Goal: Task Accomplishment & Management: Manage account settings

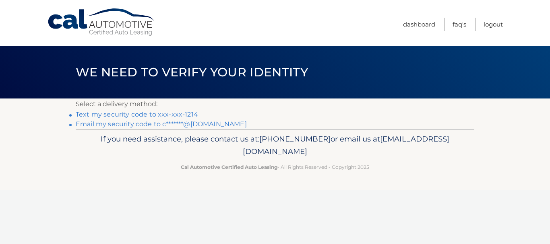
click at [179, 114] on link "Text my security code to xxx-xxx-1214" at bounding box center [137, 115] width 122 height 8
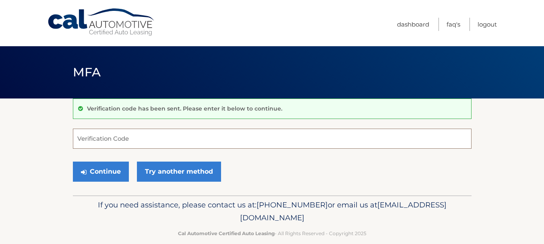
click at [149, 137] on input "Verification Code" at bounding box center [272, 139] width 399 height 20
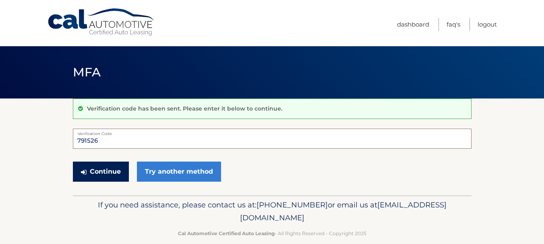
type input "791526"
click at [109, 172] on button "Continue" at bounding box center [101, 172] width 56 height 20
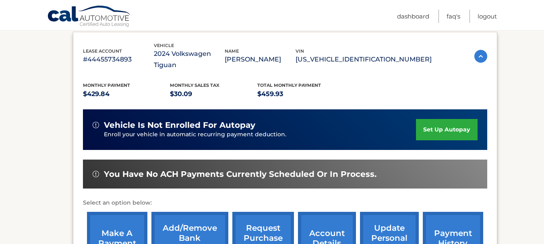
scroll to position [145, 0]
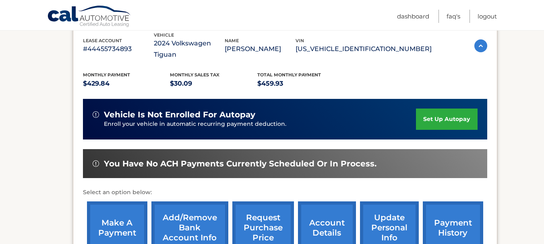
click at [115, 220] on link "make a payment" at bounding box center [117, 228] width 60 height 53
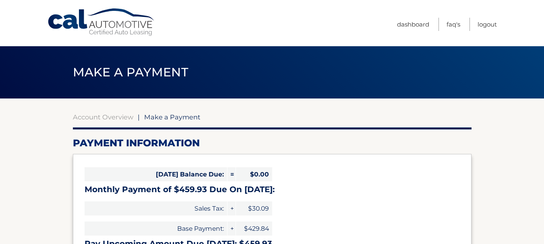
select select "ZWY2ZDdlY2EtOTBjZS00OTUyLTliMDEtODI5NjVhODlkNjY1"
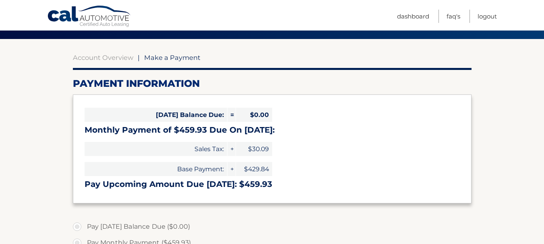
scroll to position [64, 0]
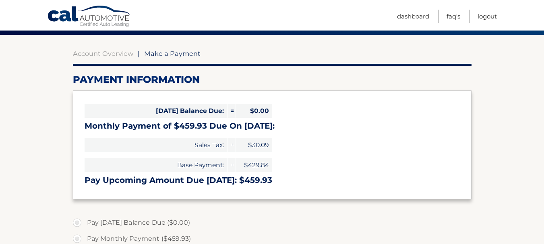
drag, startPoint x: 543, startPoint y: 104, endPoint x: 546, endPoint y: 119, distance: 15.9
click at [544, 119] on html "Cal Automotive Menu Dashboard FAQ's Logout" at bounding box center [272, 58] width 544 height 244
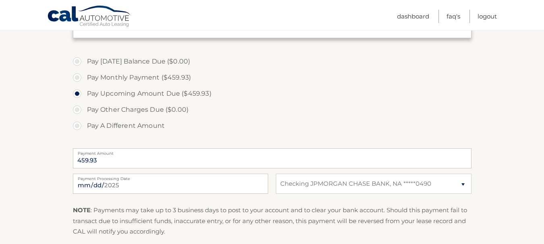
scroll to position [231, 0]
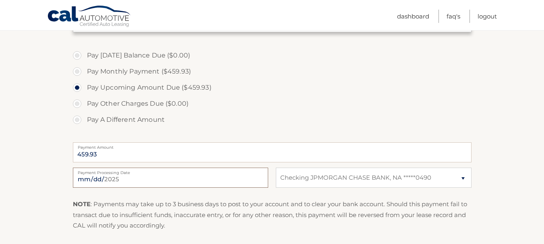
click at [125, 178] on input "[DATE]" at bounding box center [170, 178] width 195 height 20
type input "[DATE]"
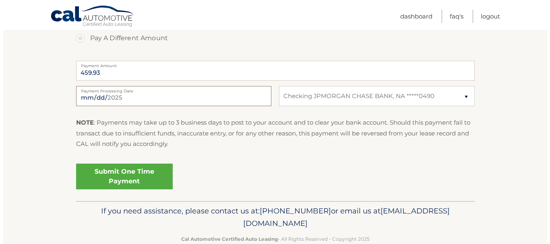
scroll to position [331, 0]
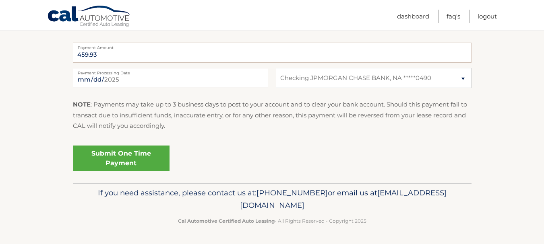
click at [122, 156] on link "Submit One Time Payment" at bounding box center [121, 159] width 97 height 26
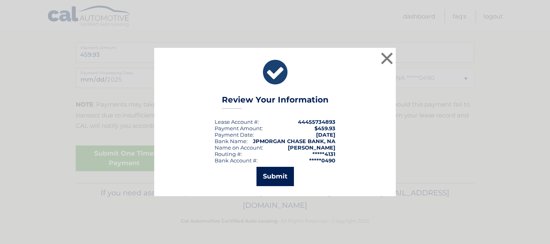
click at [275, 177] on button "Submit" at bounding box center [275, 176] width 37 height 19
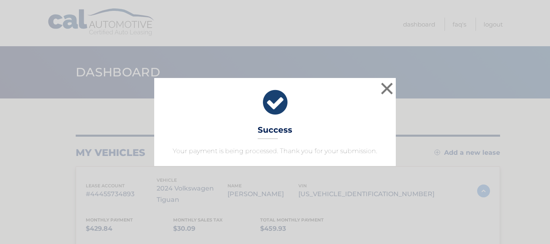
click at [375, 125] on div "× Success Your payment is being processed. Thank you for your submission." at bounding box center [275, 122] width 242 height 88
click at [389, 88] on button "×" at bounding box center [387, 89] width 16 height 16
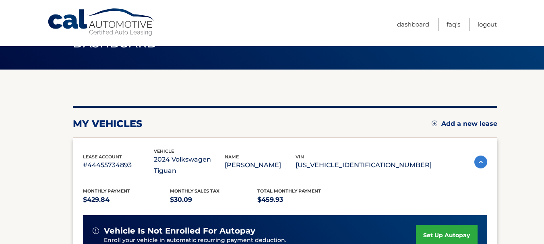
scroll to position [9, 0]
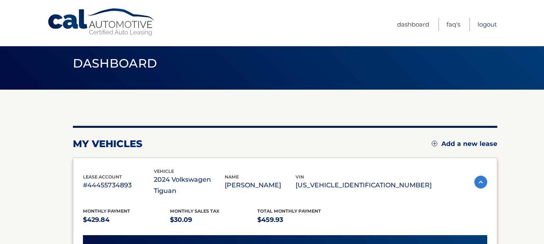
click at [485, 25] on link "Logout" at bounding box center [487, 24] width 19 height 13
